Goal: Navigation & Orientation: Go to known website

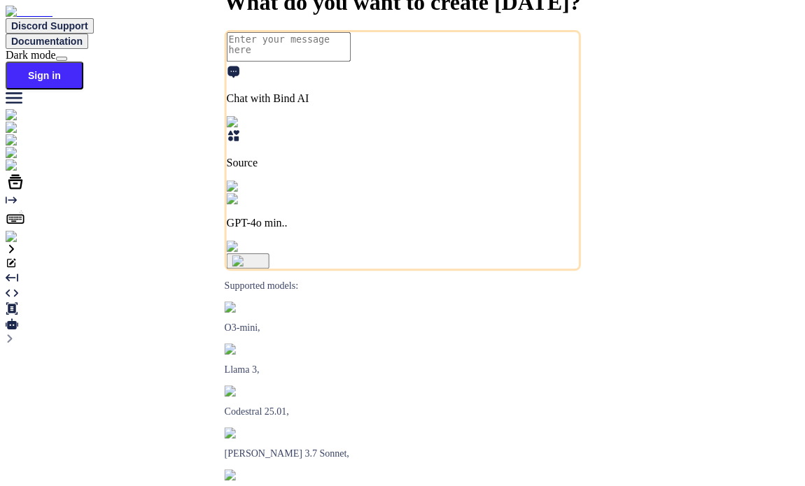
click at [22, 244] on img at bounding box center [25, 237] width 38 height 13
